Goal: Find specific fact: Find specific fact

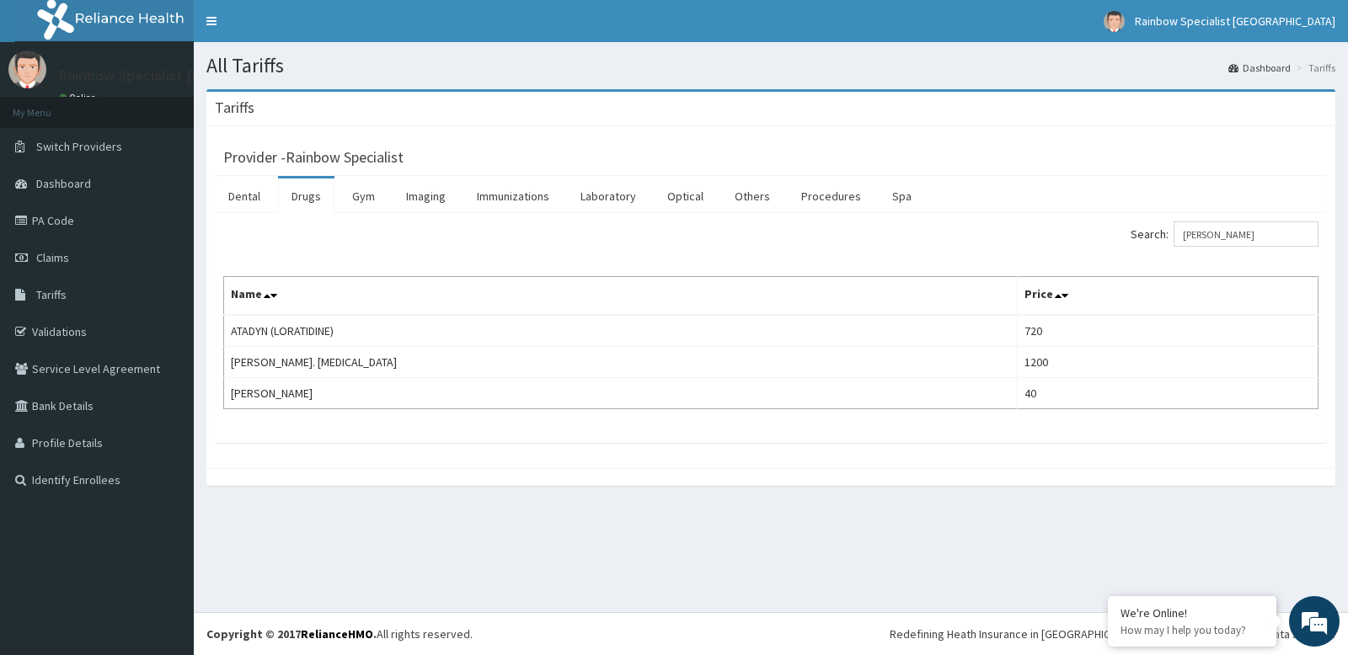
click at [1244, 235] on input "lora" at bounding box center [1245, 234] width 145 height 25
type input "l"
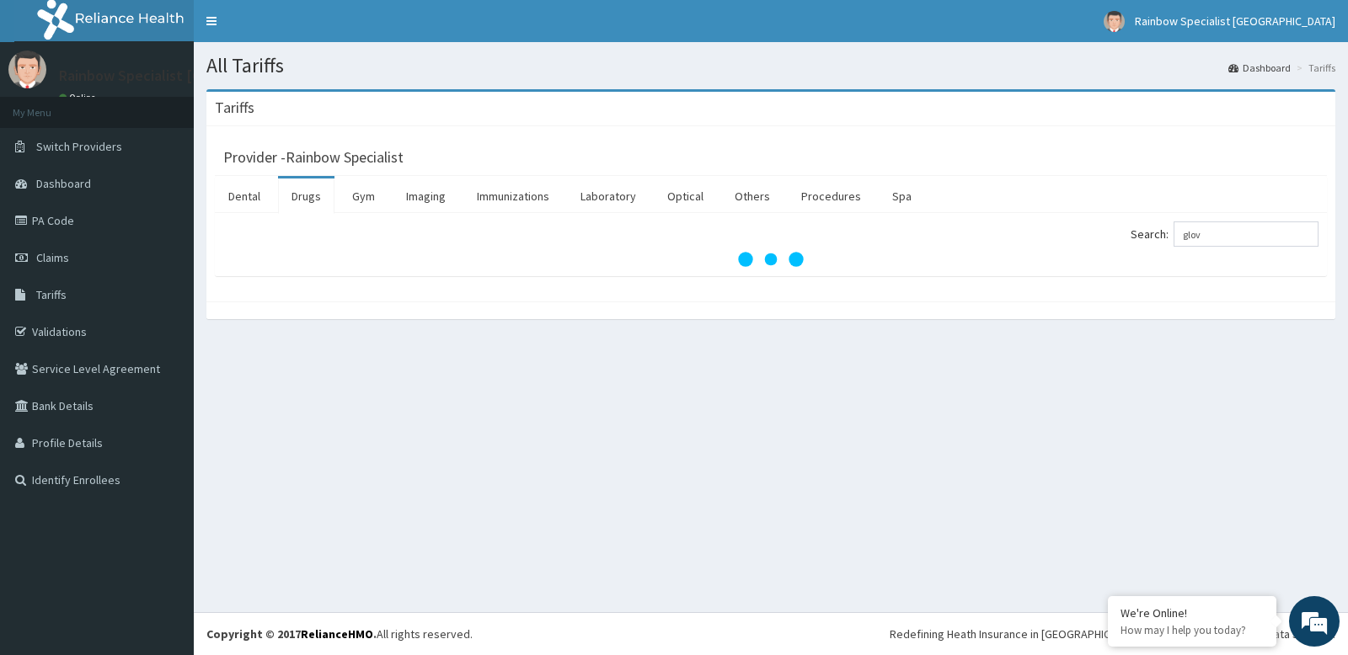
type input "glove"
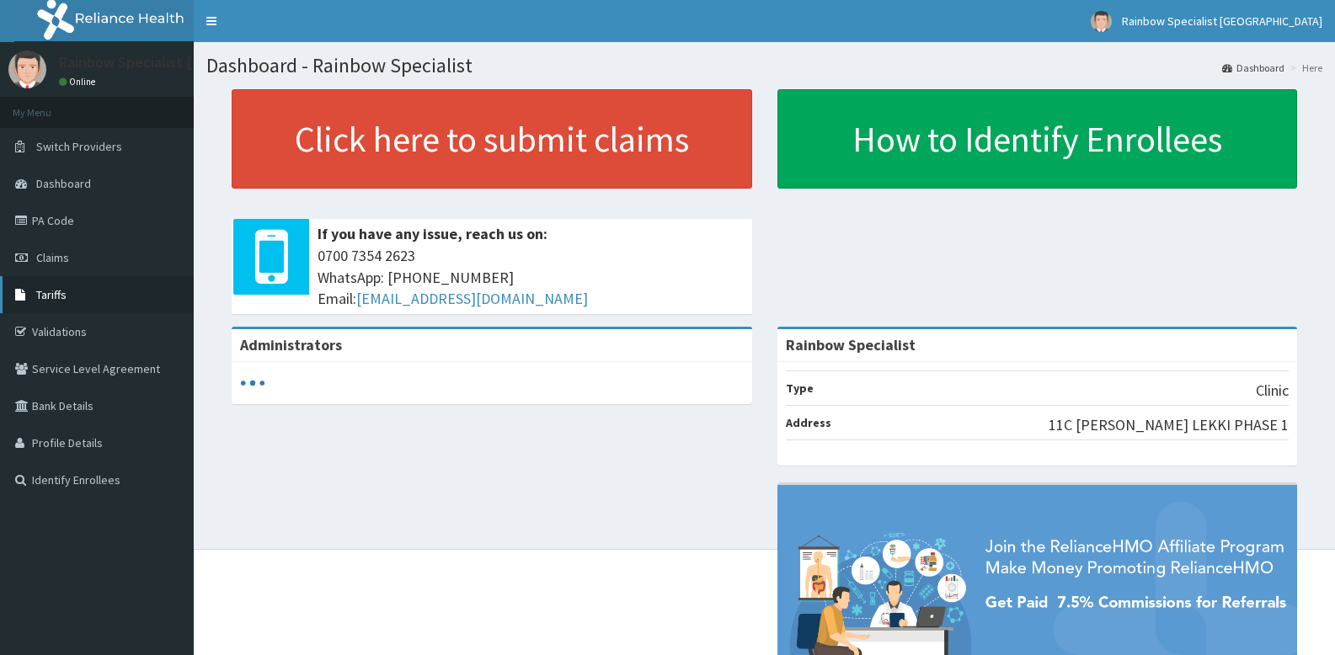
click at [58, 291] on span "Tariffs" at bounding box center [51, 294] width 30 height 15
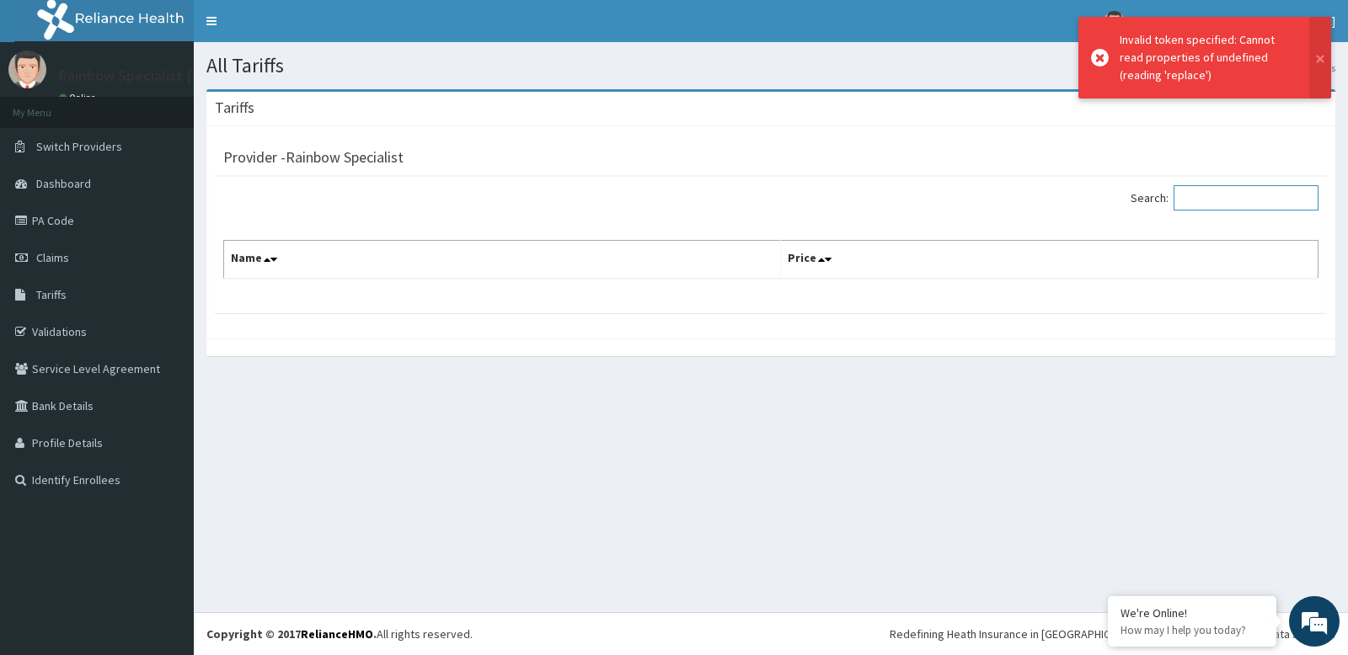
click at [1224, 196] on input "Search:" at bounding box center [1245, 197] width 145 height 25
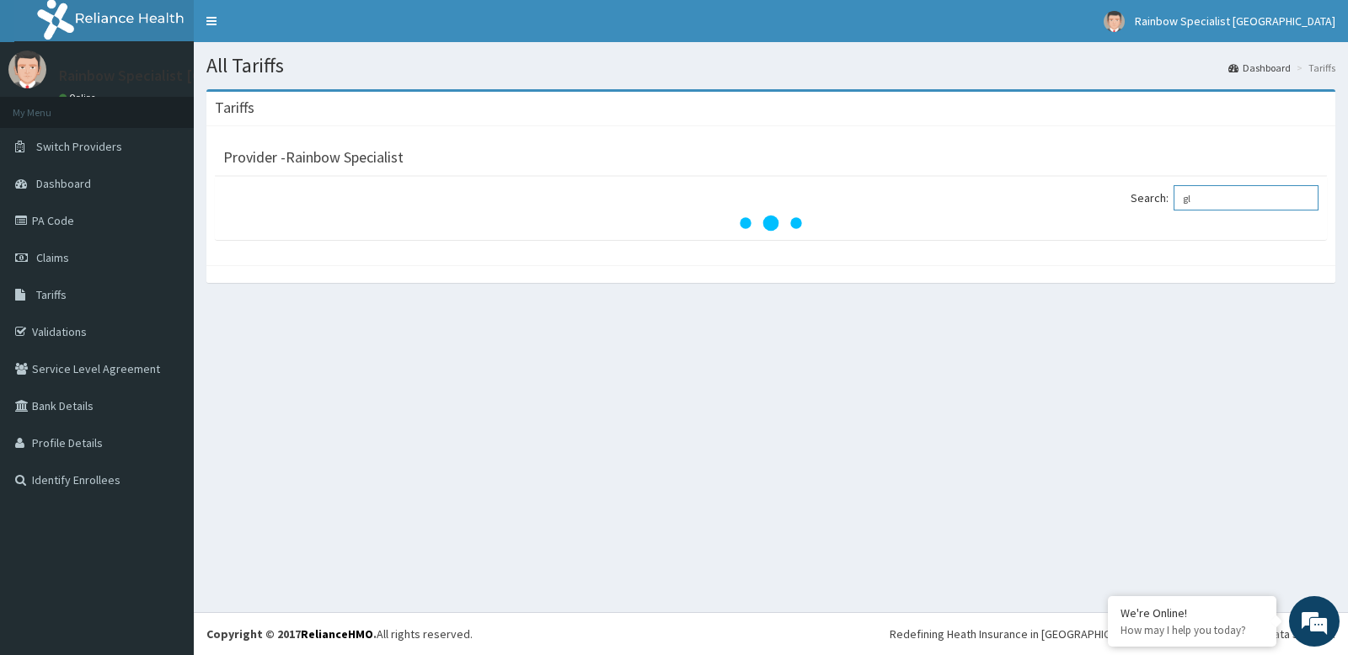
type input "g"
type input "l"
type input "lorati"
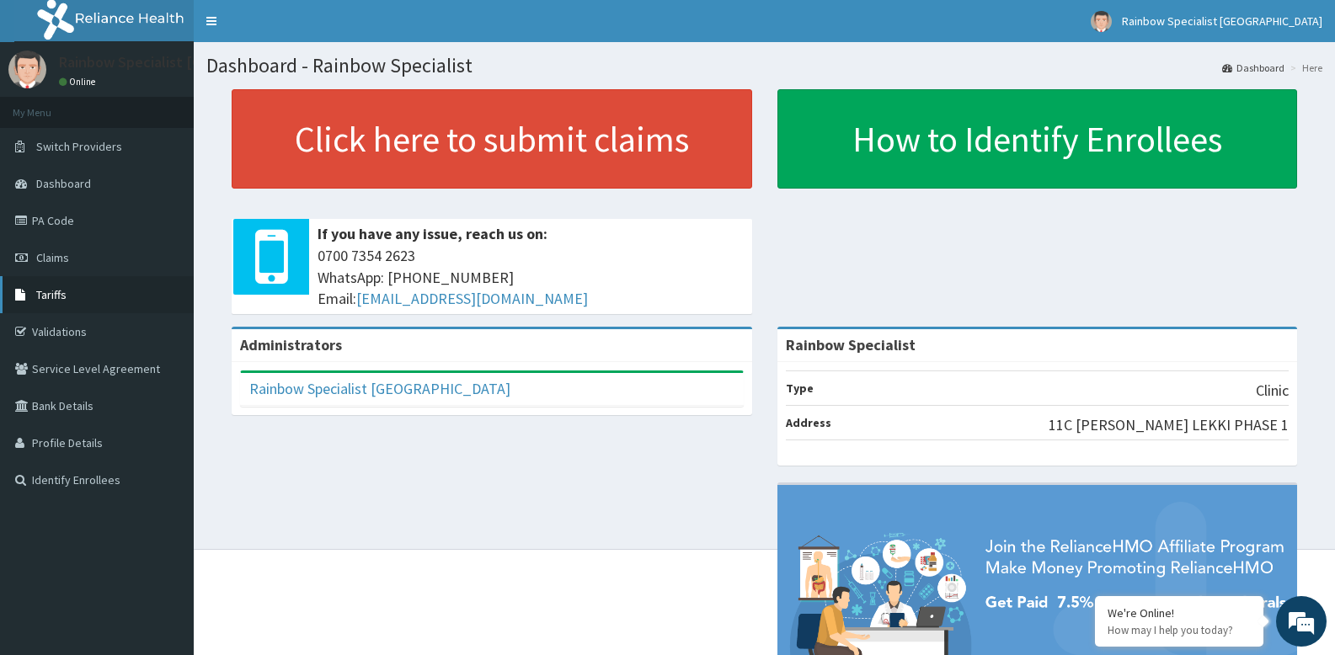
click at [80, 291] on link "Tariffs" at bounding box center [97, 294] width 194 height 37
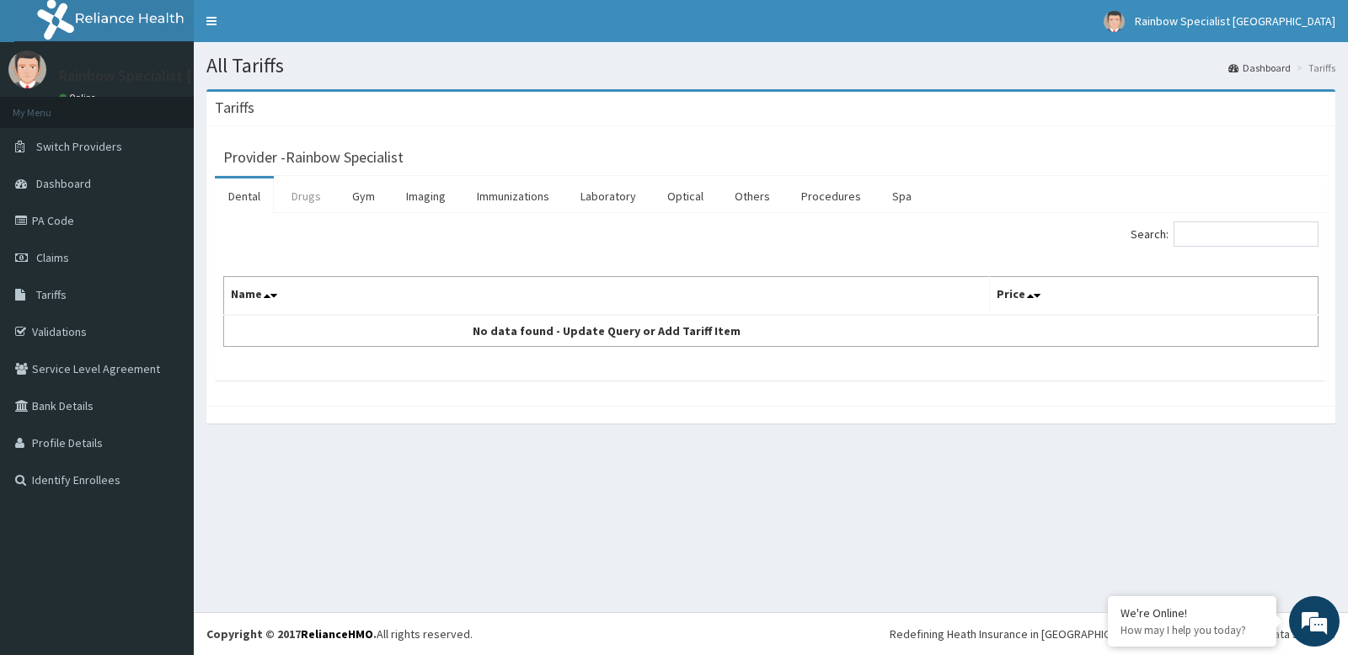
click at [294, 195] on link "Drugs" at bounding box center [306, 196] width 56 height 35
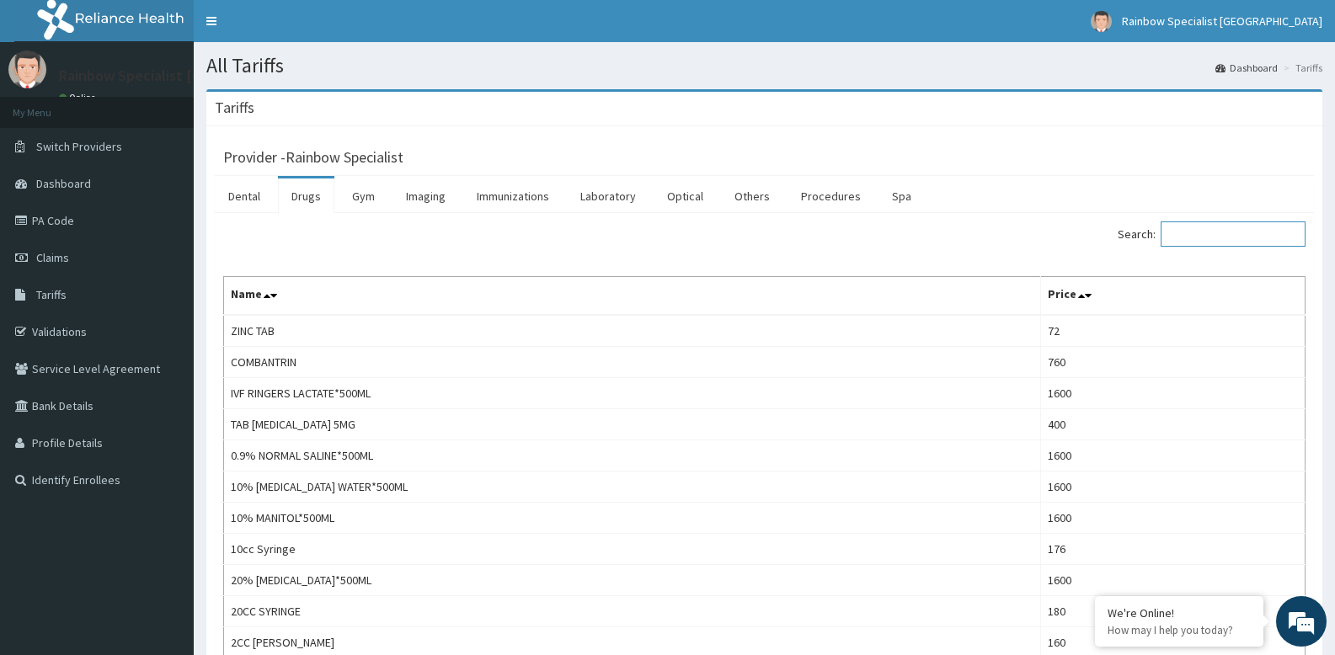
click at [1206, 229] on input "Search:" at bounding box center [1233, 234] width 145 height 25
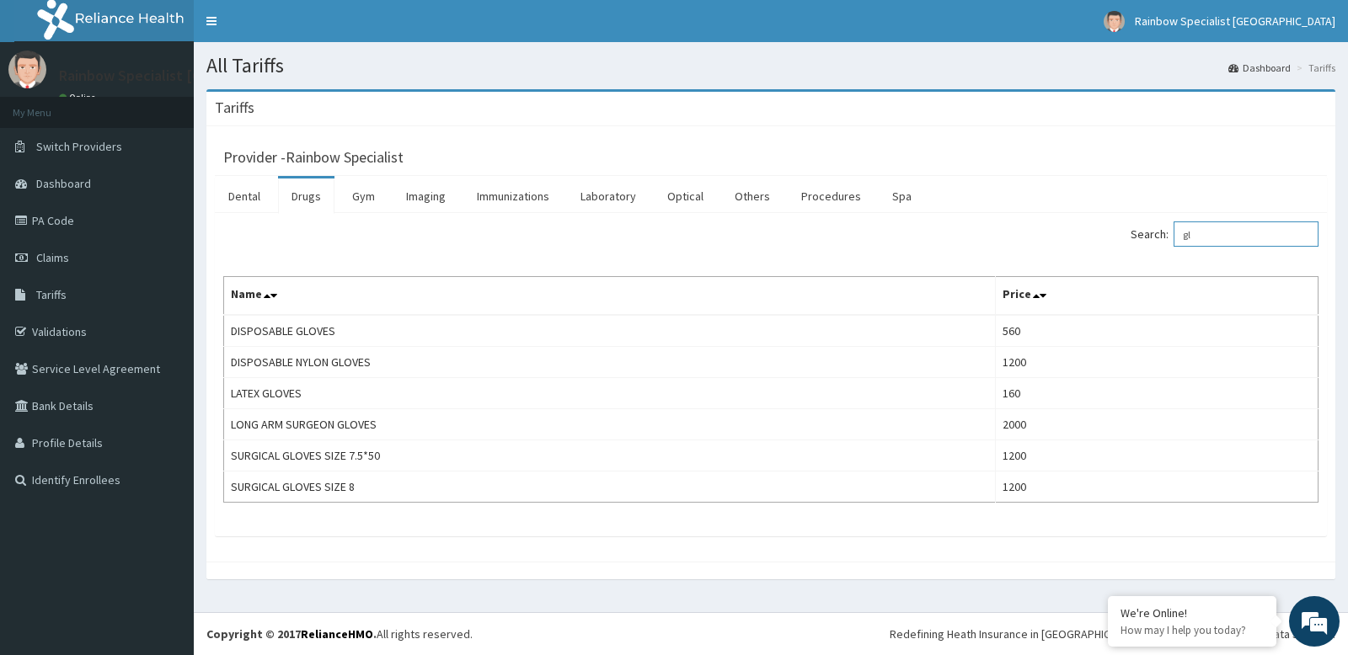
type input "g"
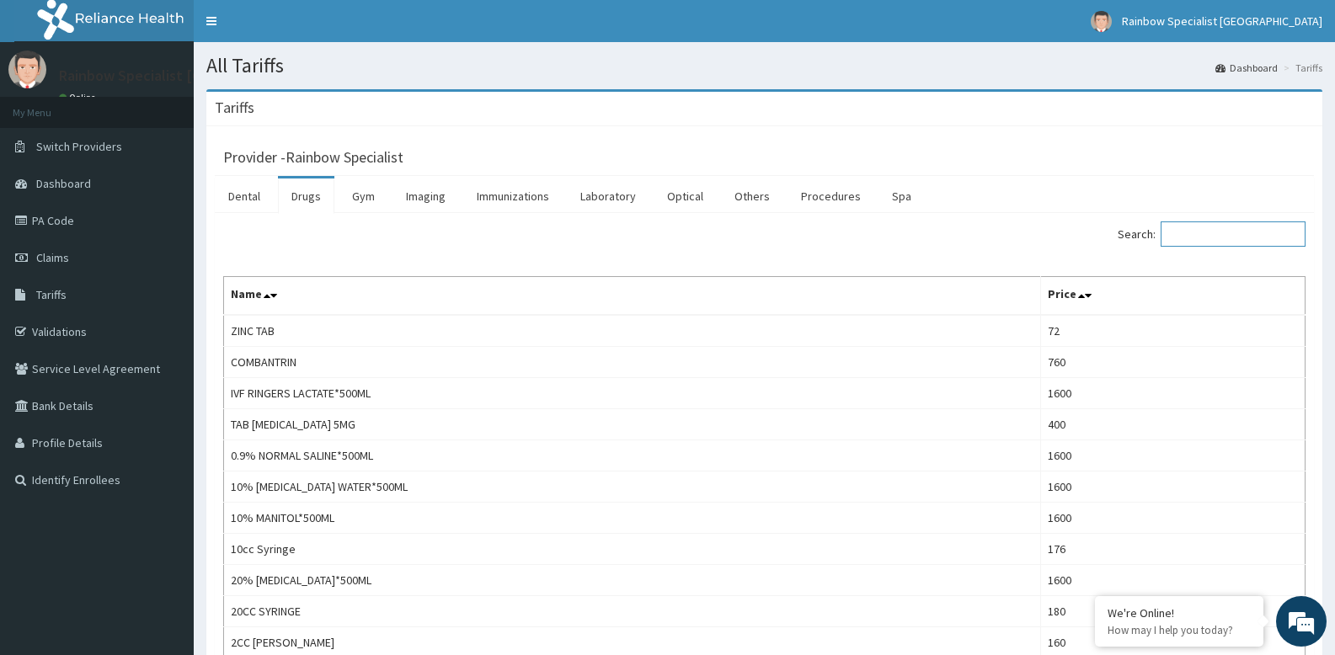
type input "2"
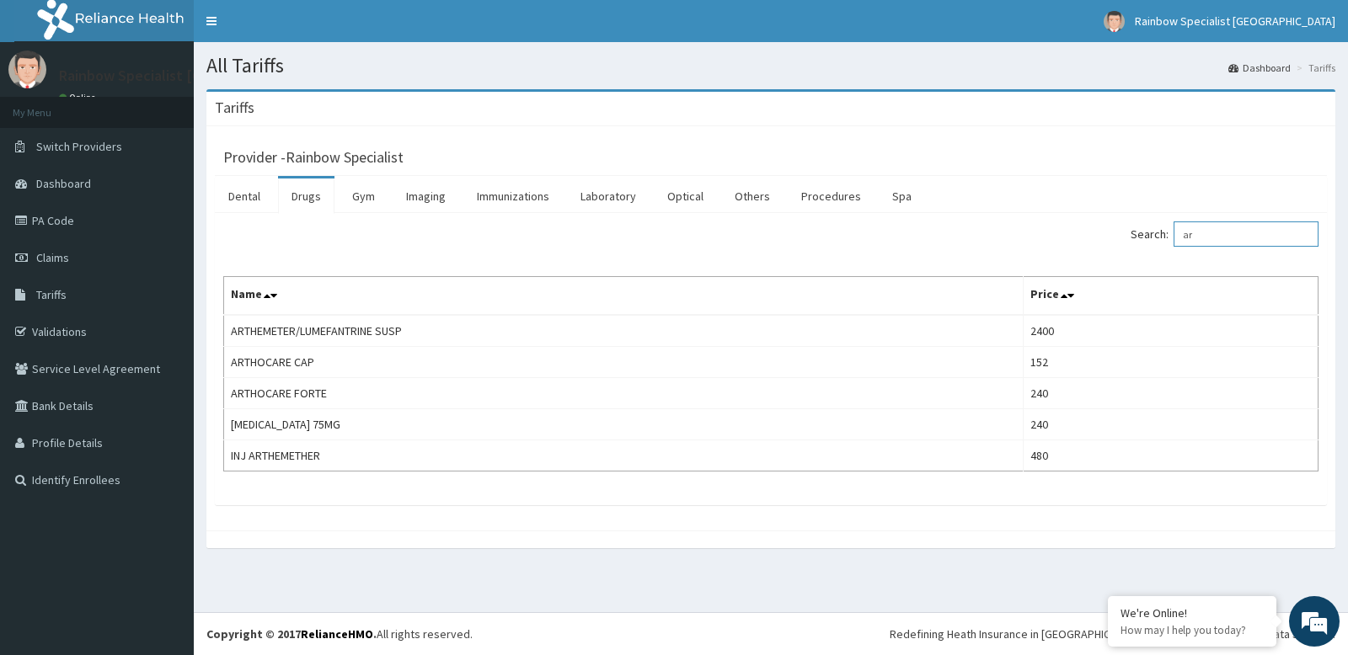
type input "a"
type input "5"
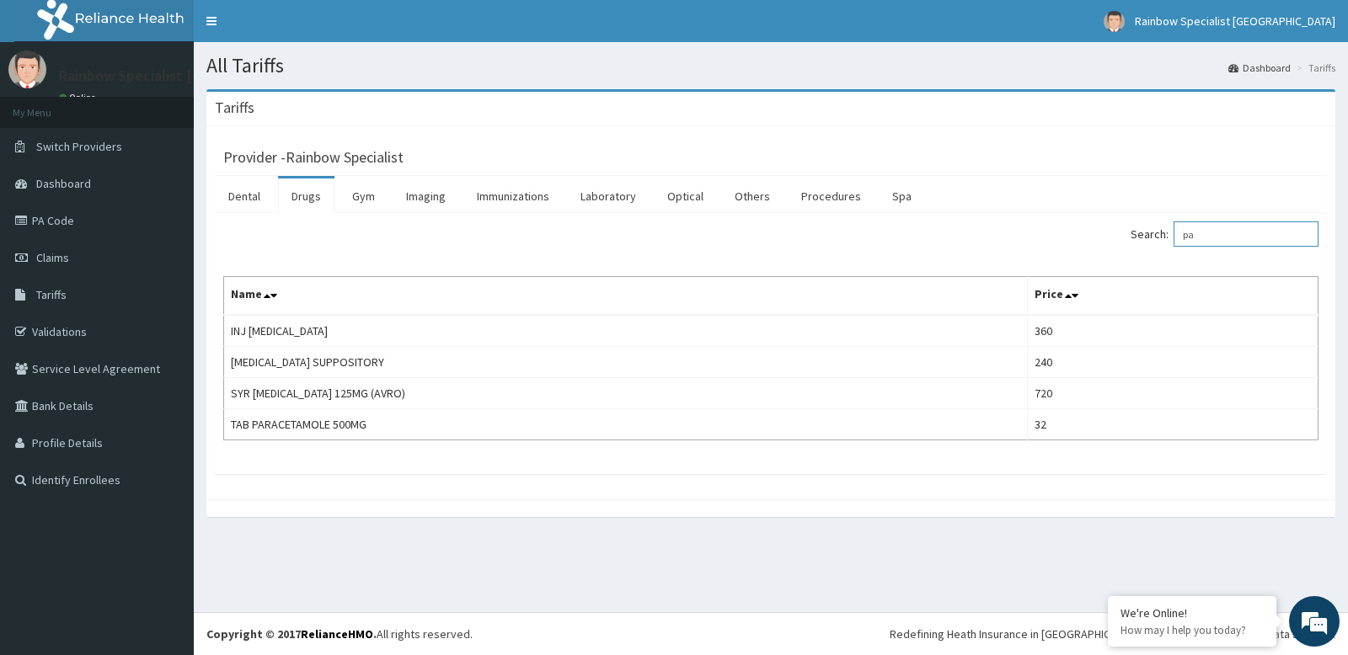
type input "p"
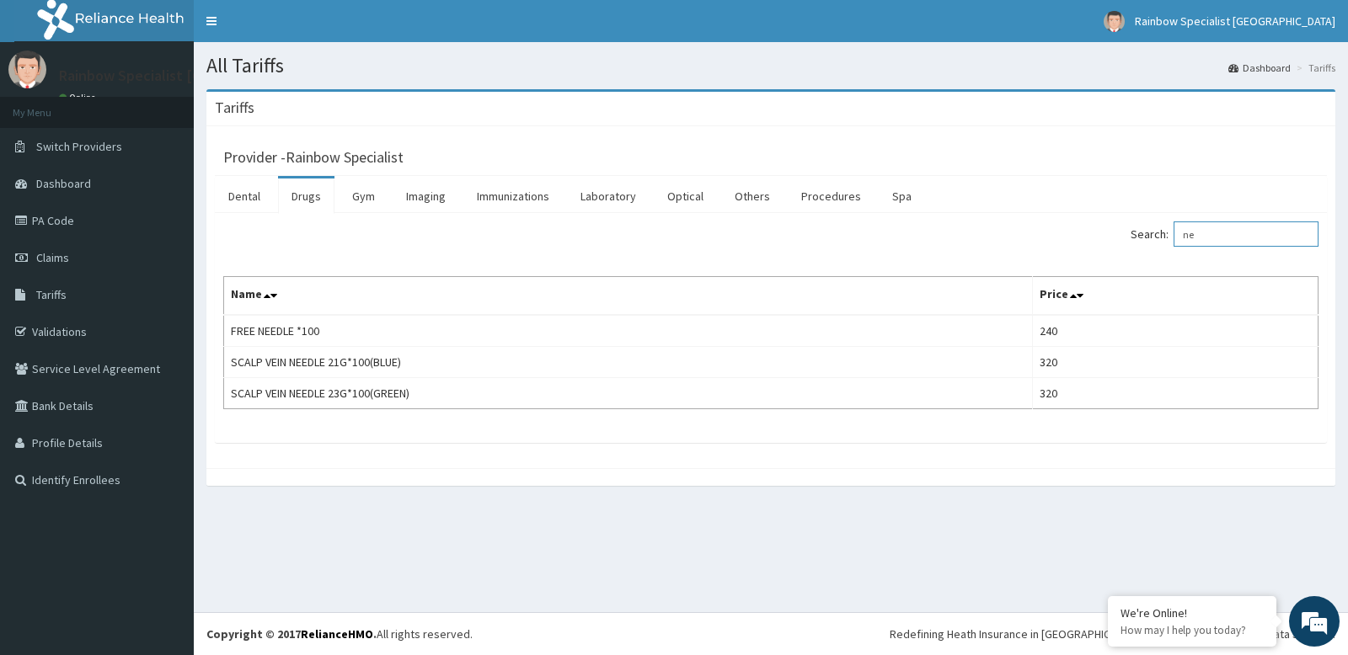
type input "n"
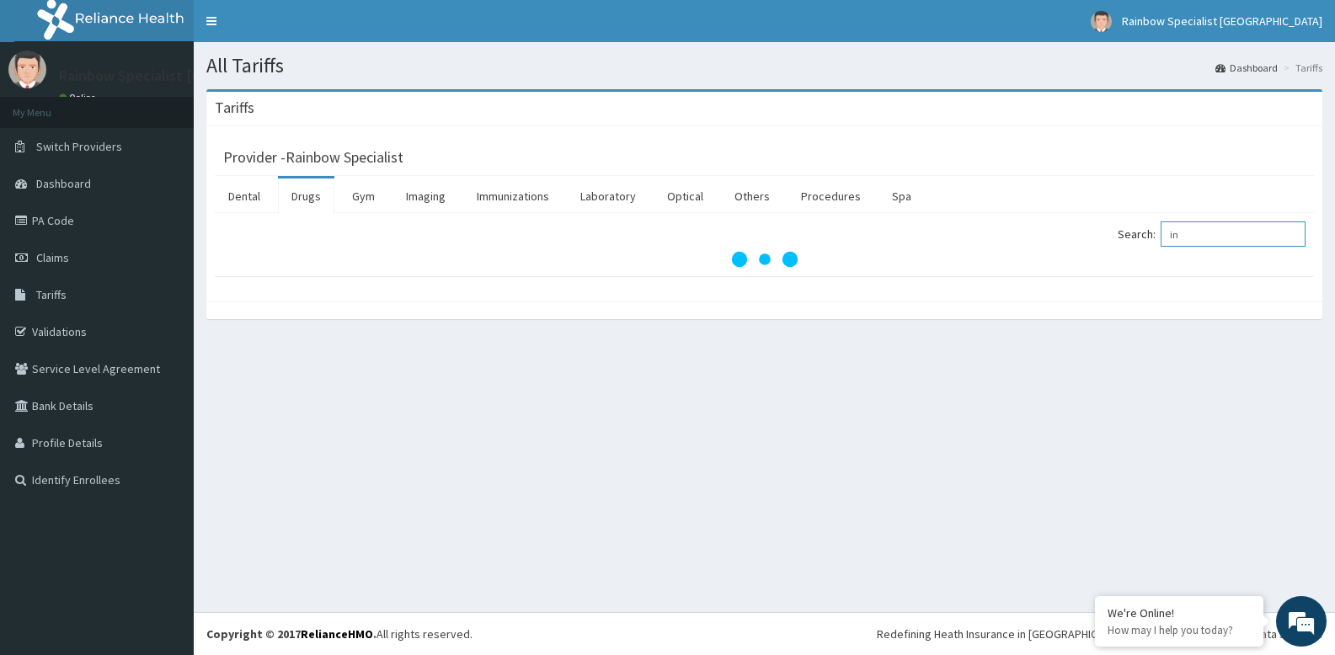
type input "i"
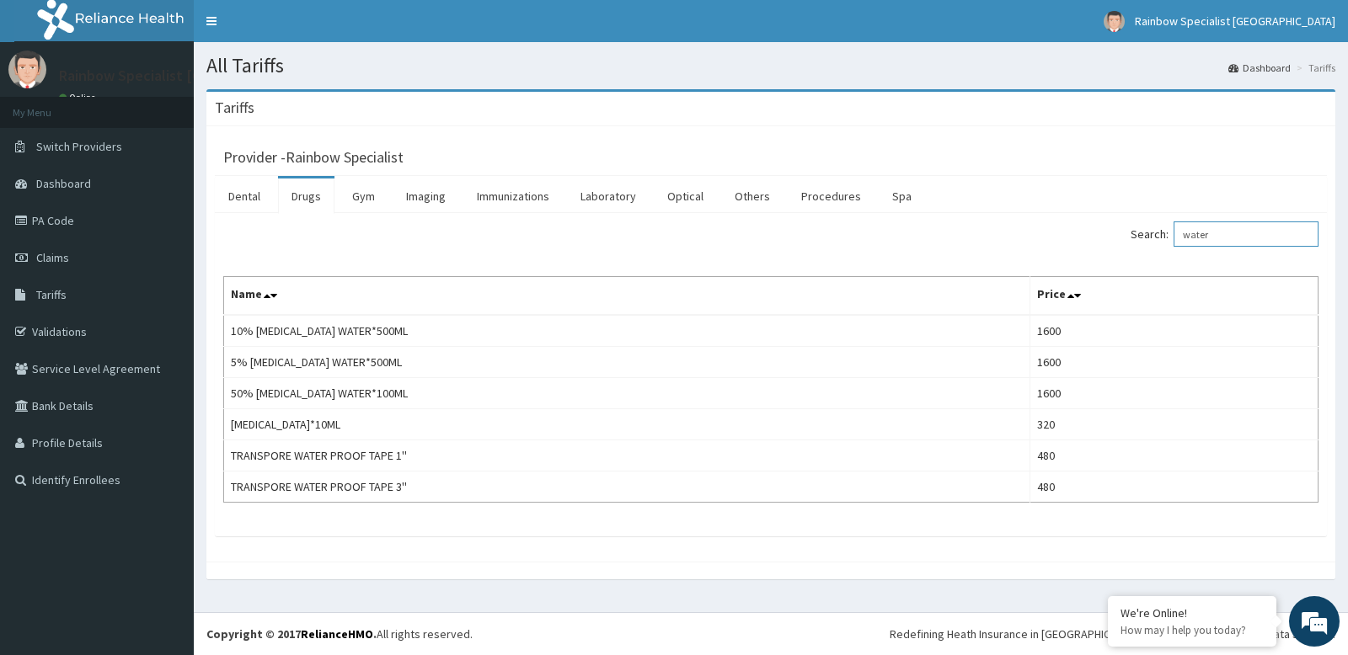
type input "water"
